Goal: Task Accomplishment & Management: Manage account settings

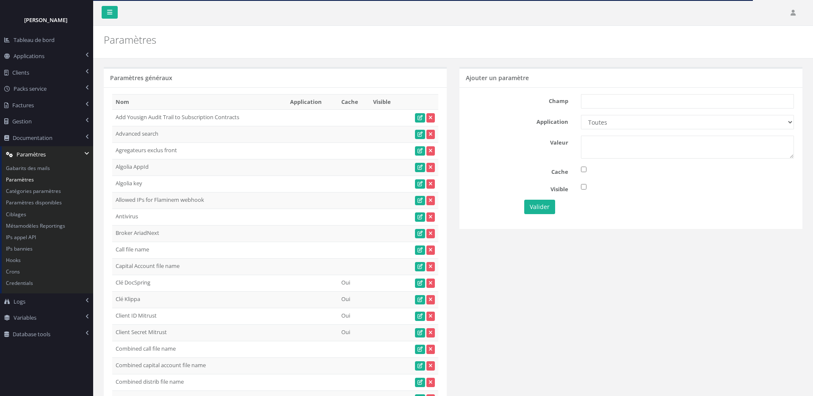
scroll to position [2630, 0]
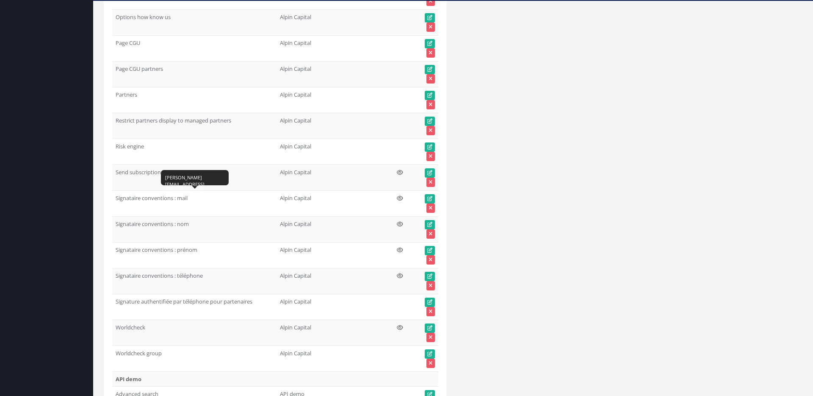
click at [179, 198] on td "Signataire conventions : mail" at bounding box center [194, 203] width 164 height 26
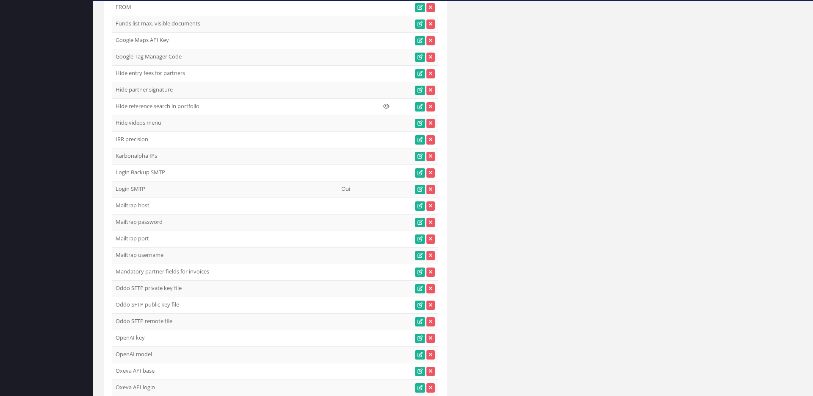
scroll to position [0, 0]
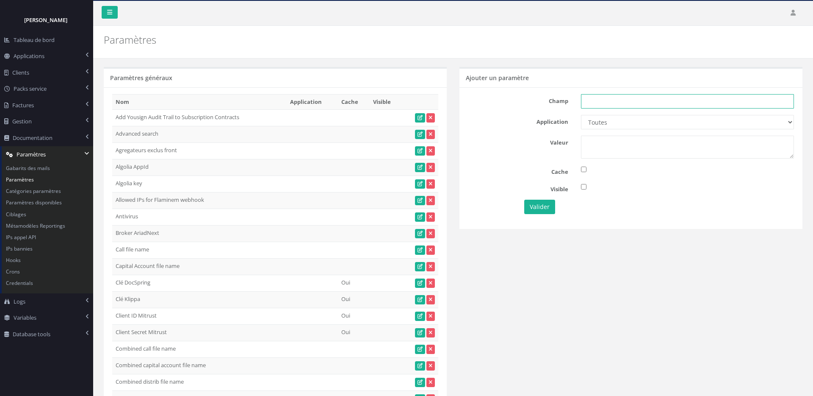
click at [610, 100] on input "text" at bounding box center [687, 101] width 213 height 14
paste input "Signataire conventions : mail"
type input "Signataire conventions : mail"
click at [609, 125] on select "Toutes Aloe Private Equity Alpin Capital API Access to My DB API demo Astorg As…" at bounding box center [687, 122] width 213 height 14
select select "66"
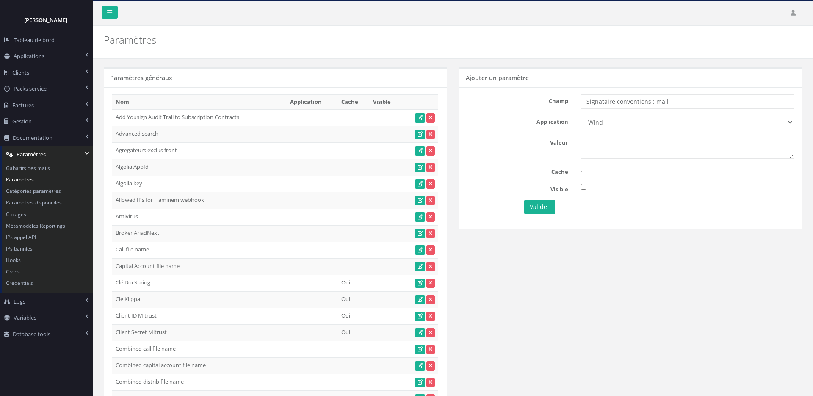
click at [581, 115] on select "Toutes Aloe Private Equity Alpin Capital API Access to My DB API demo Astorg As…" at bounding box center [687, 122] width 213 height 14
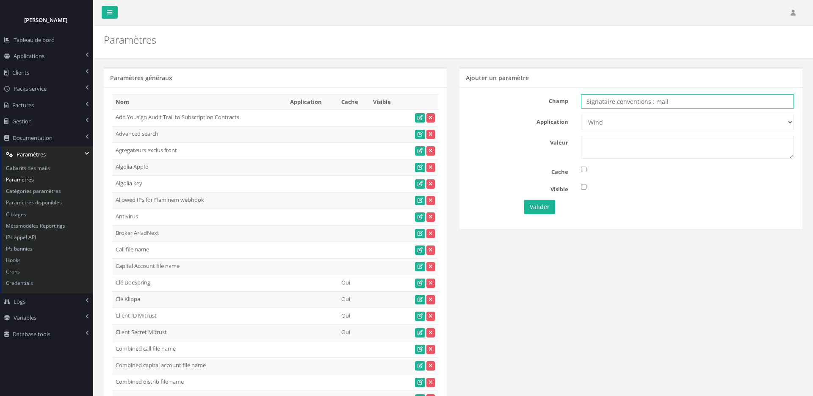
click at [691, 101] on input "Signataire conventions : mail" at bounding box center [687, 101] width 213 height 14
type input "Signataire conventions : mail"
click at [646, 152] on textarea at bounding box center [687, 147] width 213 height 23
paste textarea "[PERSON_NAME][EMAIL_ADDRESS][DOMAIN_NAME]"
type textarea "[PERSON_NAME][EMAIL_ADDRESS][DOMAIN_NAME]"
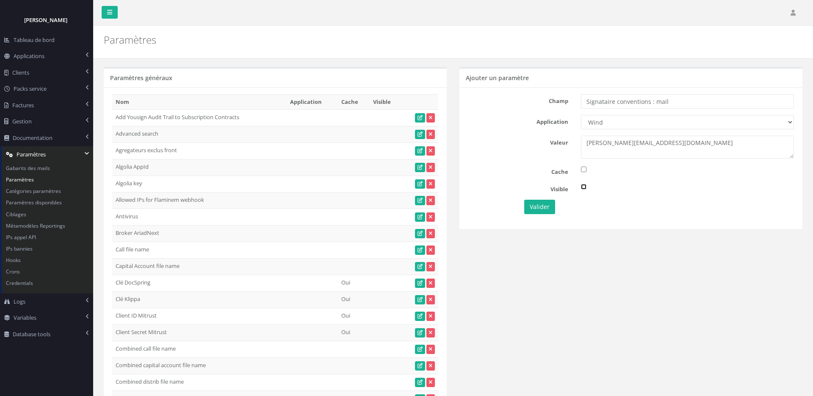
click at [584, 184] on input "checkbox" at bounding box center [584, 187] width 6 height 6
checkbox input "true"
click at [534, 210] on button "Valider" at bounding box center [539, 207] width 31 height 14
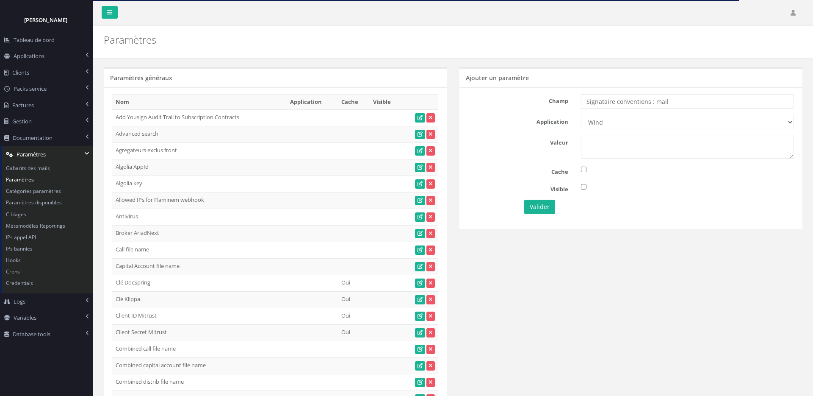
select select "66"
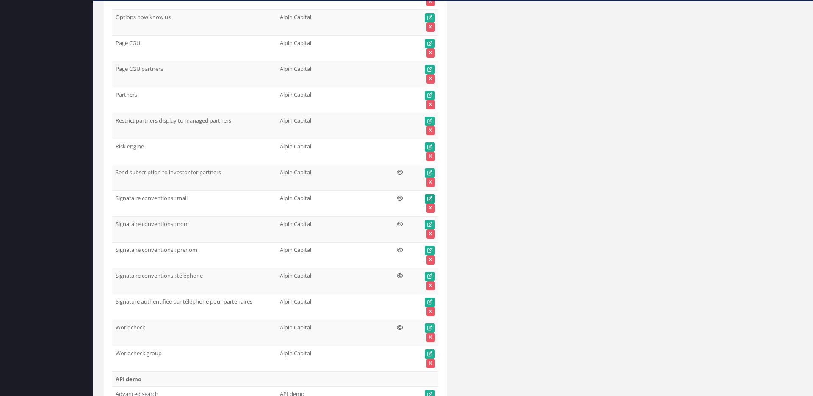
scroll to position [2630, 0]
click at [429, 197] on icon at bounding box center [429, 198] width 5 height 5
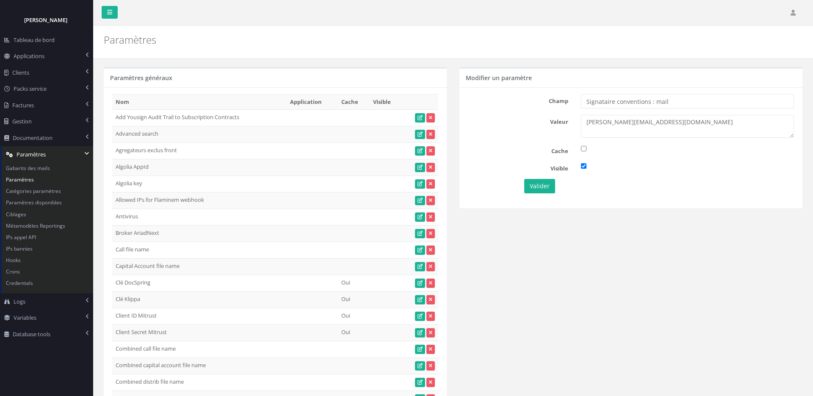
click at [308, 203] on td at bounding box center [313, 200] width 52 height 17
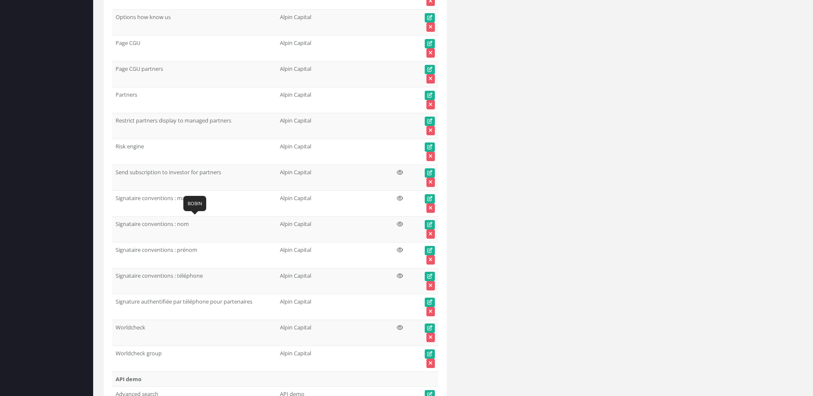
click at [164, 223] on td "Signataire conventions : nom" at bounding box center [194, 229] width 164 height 26
copy tr "Signataire conventions : nom"
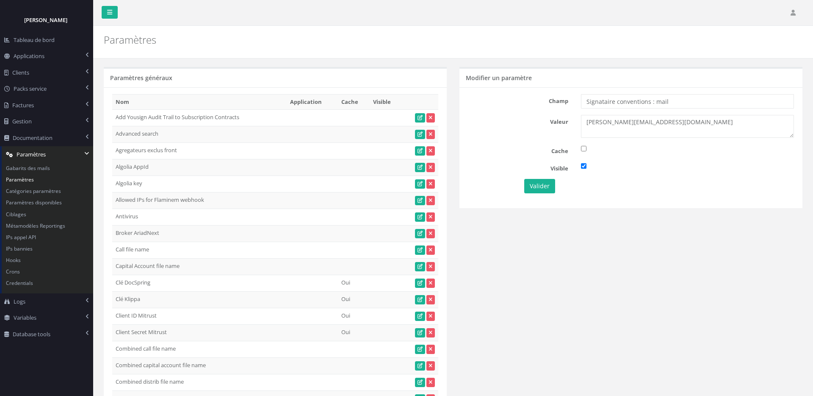
scroll to position [2682, 0]
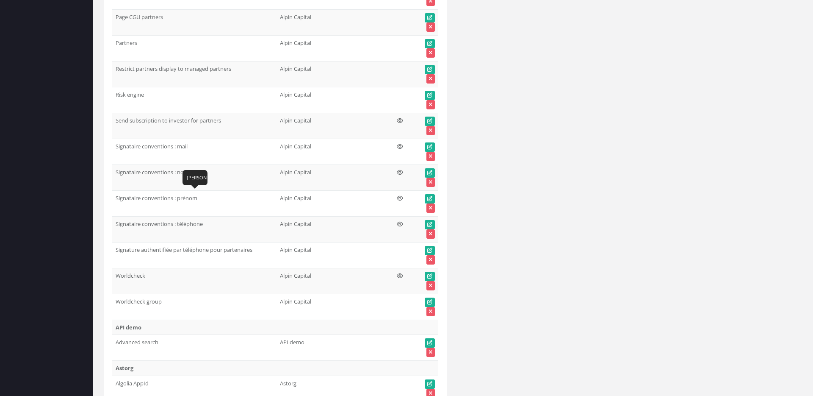
click at [188, 194] on td "Signataire conventions : prénom" at bounding box center [194, 203] width 164 height 26
copy tr "Signataire conventions : prénom"
drag, startPoint x: 203, startPoint y: 224, endPoint x: 116, endPoint y: 225, distance: 87.7
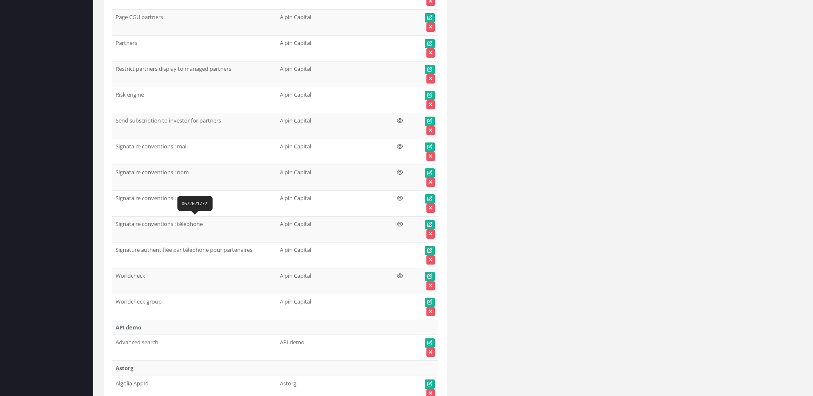
click at [116, 225] on td "Signataire conventions : téléphone" at bounding box center [194, 229] width 164 height 26
copy td "Signataire conventions : téléphone"
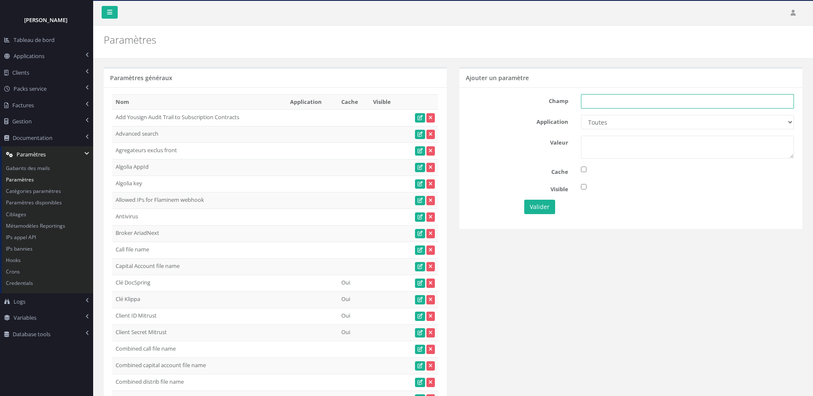
click at [620, 100] on input "text" at bounding box center [687, 101] width 213 height 14
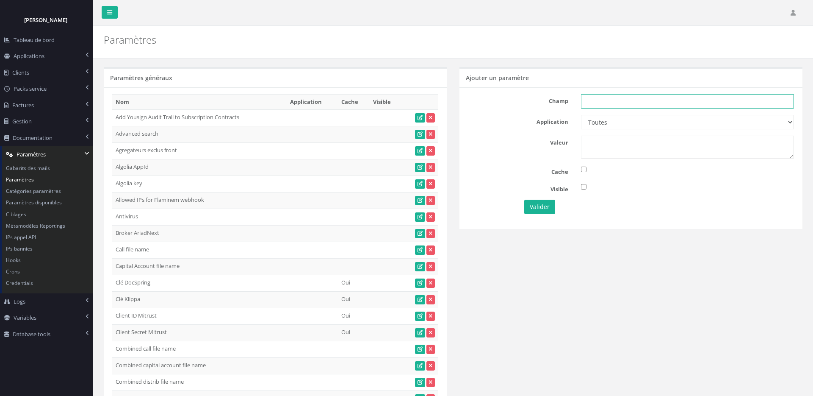
paste input "Signataire conventions : nom"
type input "Signataire conventions : nom"
click at [628, 123] on select "Toutes Aloe Private Equity Alpin Capital API Access to My DB API demo Astorg As…" at bounding box center [687, 122] width 213 height 14
select select "66"
click at [581, 115] on select "Toutes Aloe Private Equity Alpin Capital API Access to My DB API demo Astorg As…" at bounding box center [687, 122] width 213 height 14
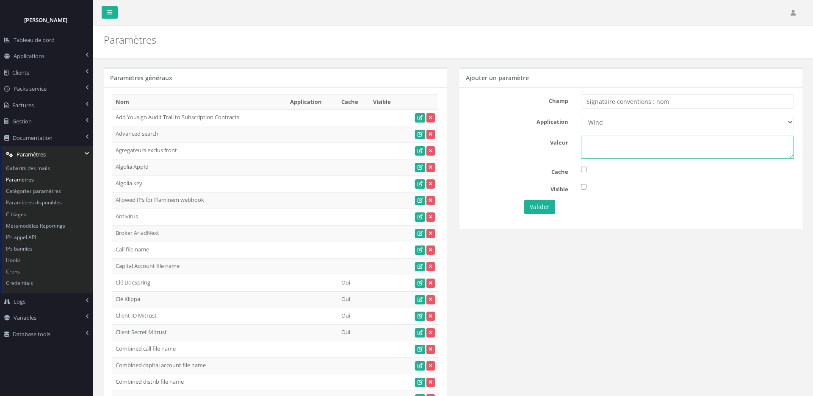
click at [623, 149] on textarea at bounding box center [687, 147] width 213 height 23
type textarea "Blanc"
click at [585, 184] on input "checkbox" at bounding box center [584, 187] width 6 height 6
checkbox input "true"
click at [546, 208] on button "Valider" at bounding box center [539, 207] width 31 height 14
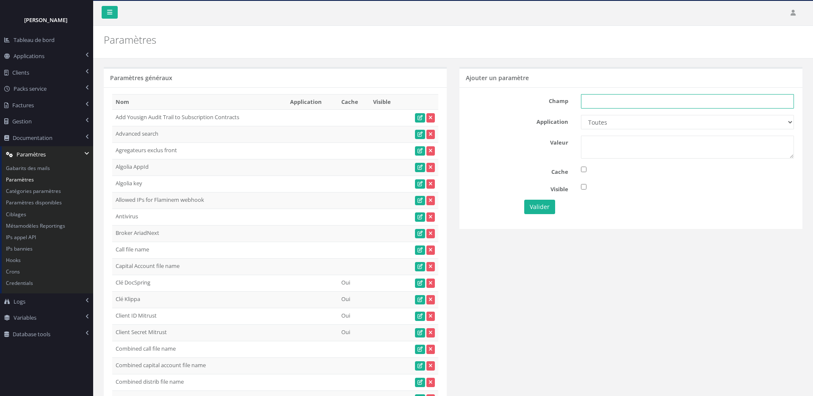
click at [635, 97] on input "text" at bounding box center [687, 101] width 213 height 14
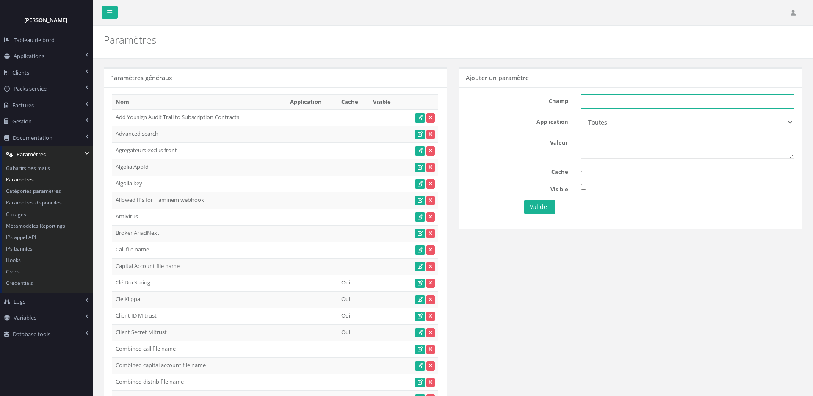
paste input "Signataire conventions : prénom"
type input "Signataire conventions : prénom"
click at [687, 118] on select "Toutes Aloe Private Equity Alpin Capital API Access to My DB API demo Astorg As…" at bounding box center [687, 122] width 213 height 14
select select "66"
click at [581, 115] on select "Toutes Aloe Private Equity Alpin Capital API Access to My DB API demo Astorg As…" at bounding box center [687, 122] width 213 height 14
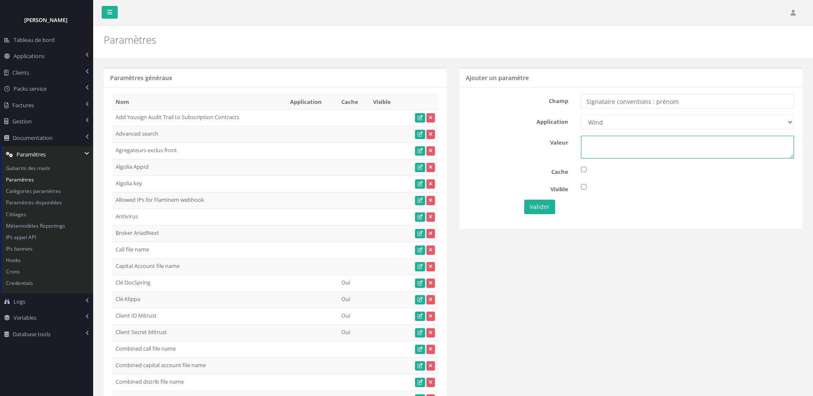
click at [647, 157] on textarea at bounding box center [687, 147] width 213 height 23
type textarea "[PERSON_NAME]"
click at [582, 187] on input "checkbox" at bounding box center [584, 187] width 6 height 6
checkbox input "true"
click at [542, 203] on button "Valider" at bounding box center [539, 207] width 31 height 14
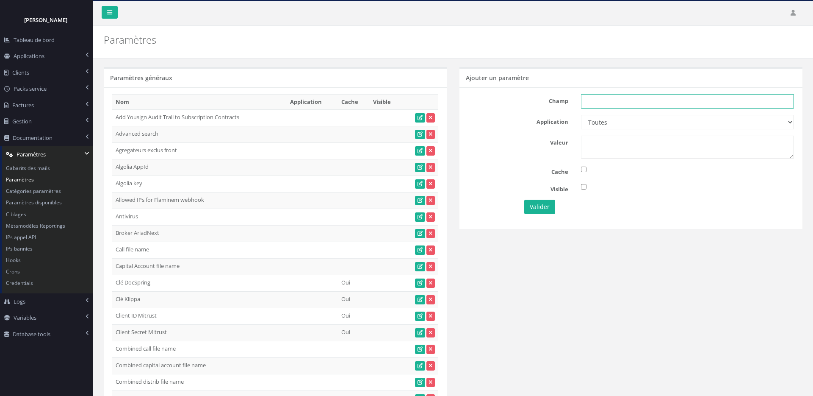
click at [607, 103] on input "text" at bounding box center [687, 101] width 213 height 14
paste input "Signataire conventions : téléphone"
type input "Signataire conventions : téléphone"
click at [610, 123] on select "Toutes Aloe Private Equity Alpin Capital API Access to My DB API demo Astorg As…" at bounding box center [687, 122] width 213 height 14
select select "66"
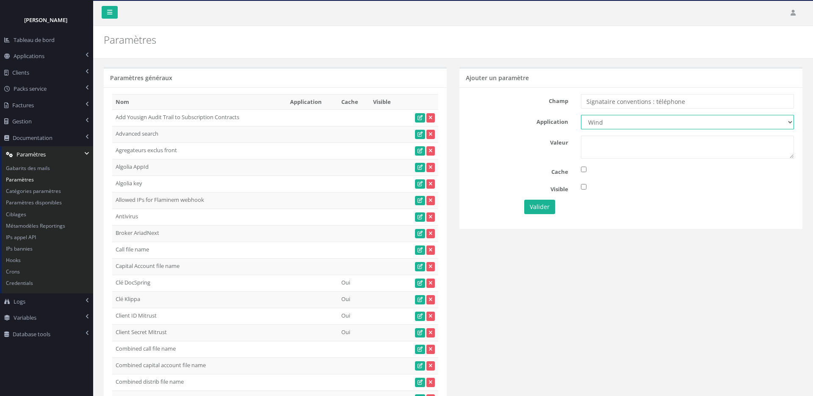
click at [581, 115] on select "Toutes Aloe Private Equity Alpin Capital API Access to My DB API demo Astorg As…" at bounding box center [687, 122] width 213 height 14
click at [630, 152] on textarea at bounding box center [687, 147] width 213 height 23
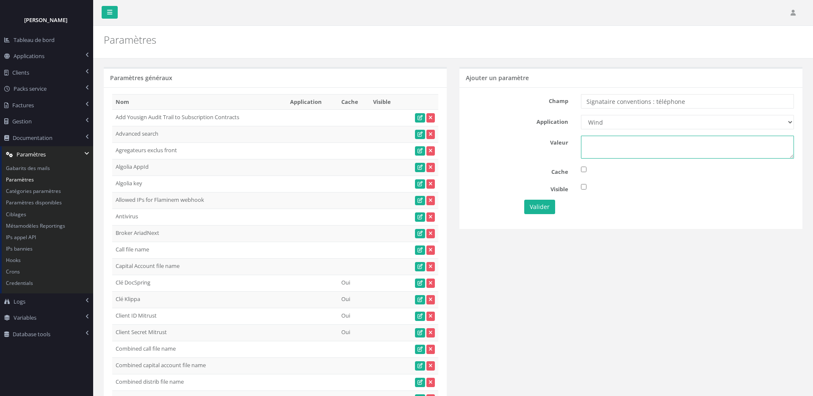
paste textarea "0777391197"
type textarea "0777391197"
click at [584, 186] on input "checkbox" at bounding box center [584, 187] width 6 height 6
checkbox input "true"
click at [547, 208] on button "Valider" at bounding box center [539, 207] width 31 height 14
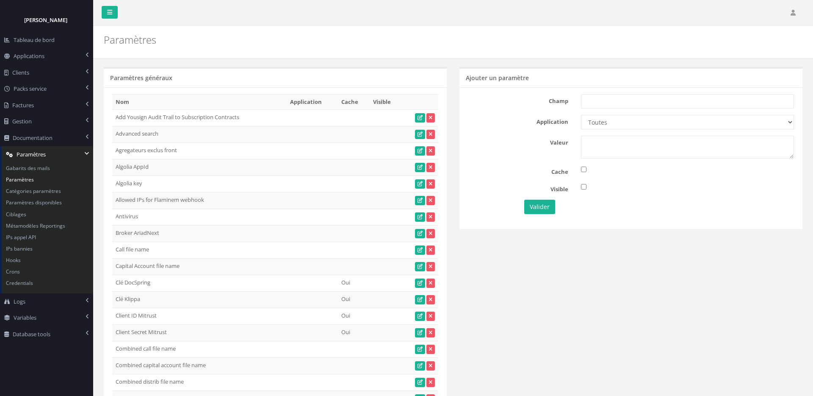
click at [515, 137] on label "Valeur" at bounding box center [518, 141] width 113 height 11
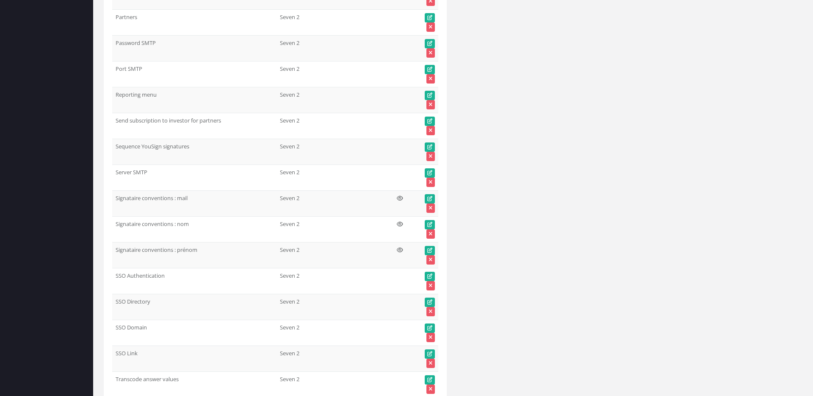
scroll to position [41512, 0]
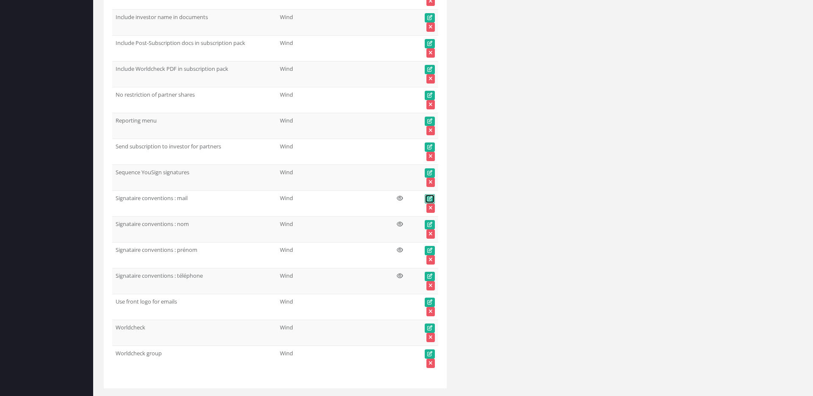
click at [433, 196] on link at bounding box center [430, 198] width 10 height 9
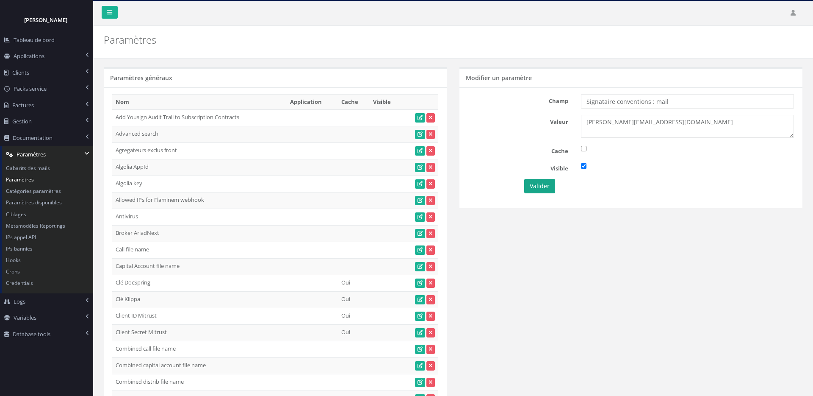
type textarea "[PERSON_NAME][EMAIL_ADDRESS][DOMAIN_NAME]"
click at [530, 188] on button "Valider" at bounding box center [539, 186] width 31 height 14
